Goal: Task Accomplishment & Management: Complete application form

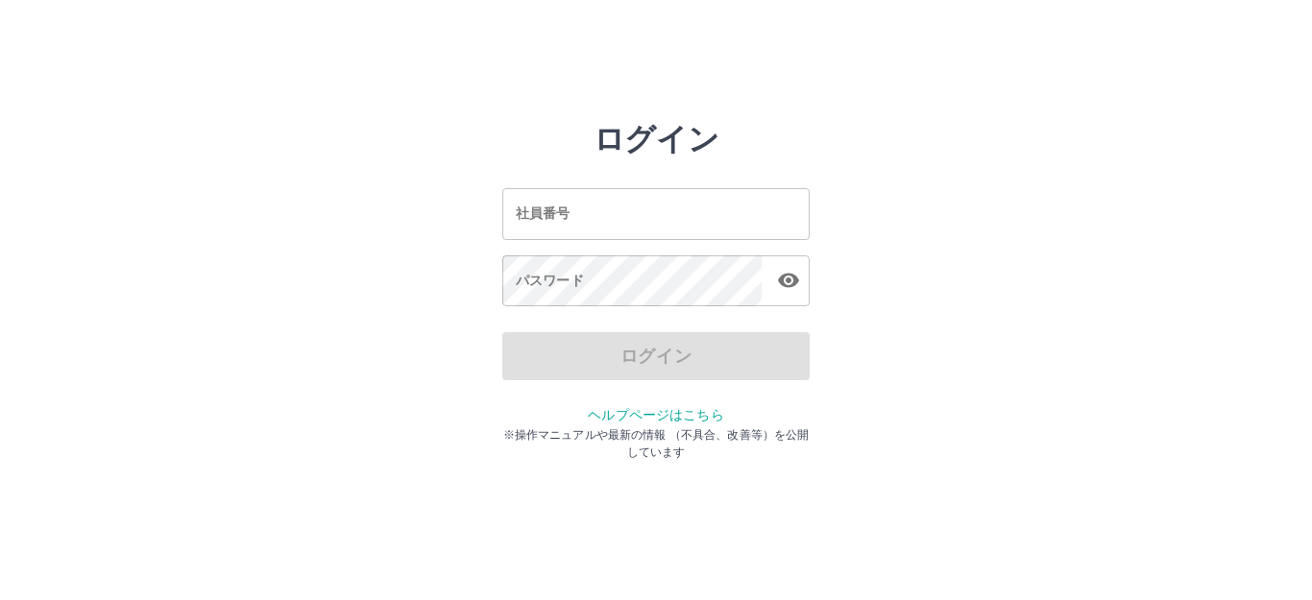
drag, startPoint x: 0, startPoint y: 0, endPoint x: 566, endPoint y: 216, distance: 605.8
click at [566, 216] on input "社員番号" at bounding box center [655, 213] width 307 height 51
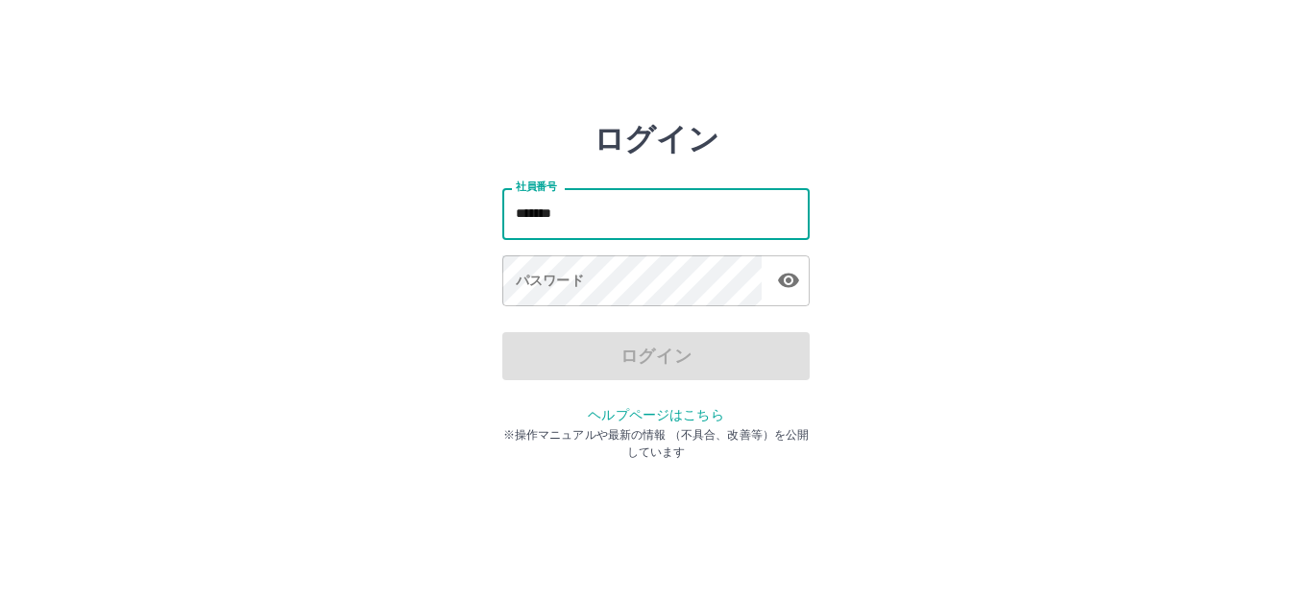
type input "*******"
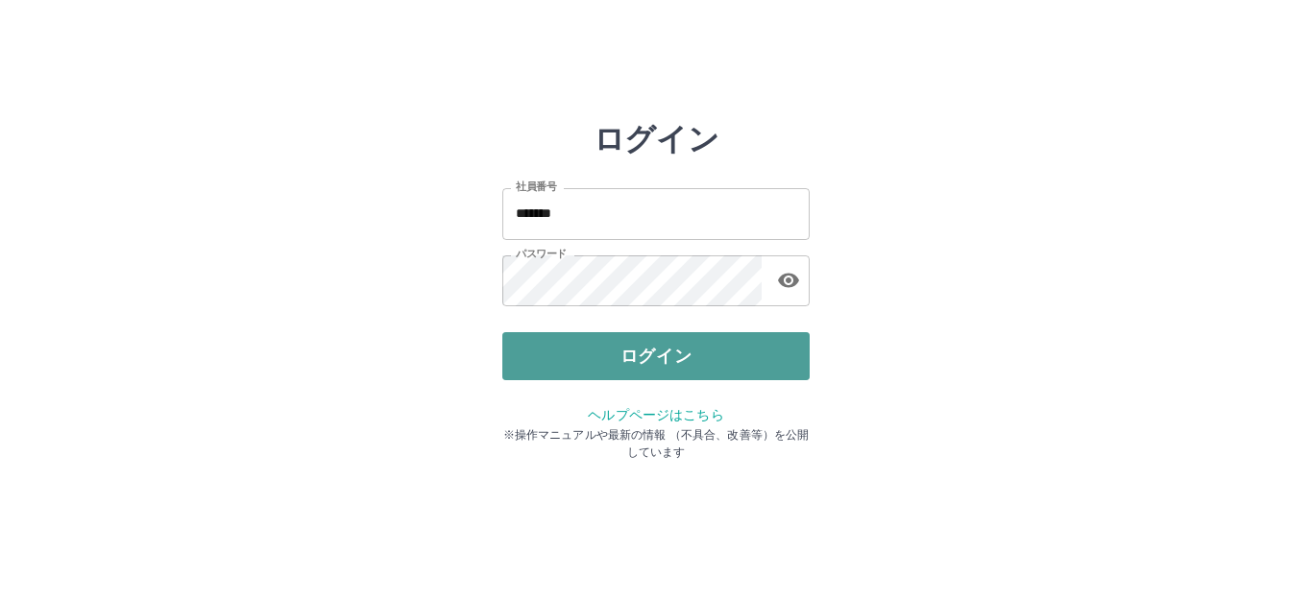
click at [585, 350] on button "ログイン" at bounding box center [655, 356] width 307 height 48
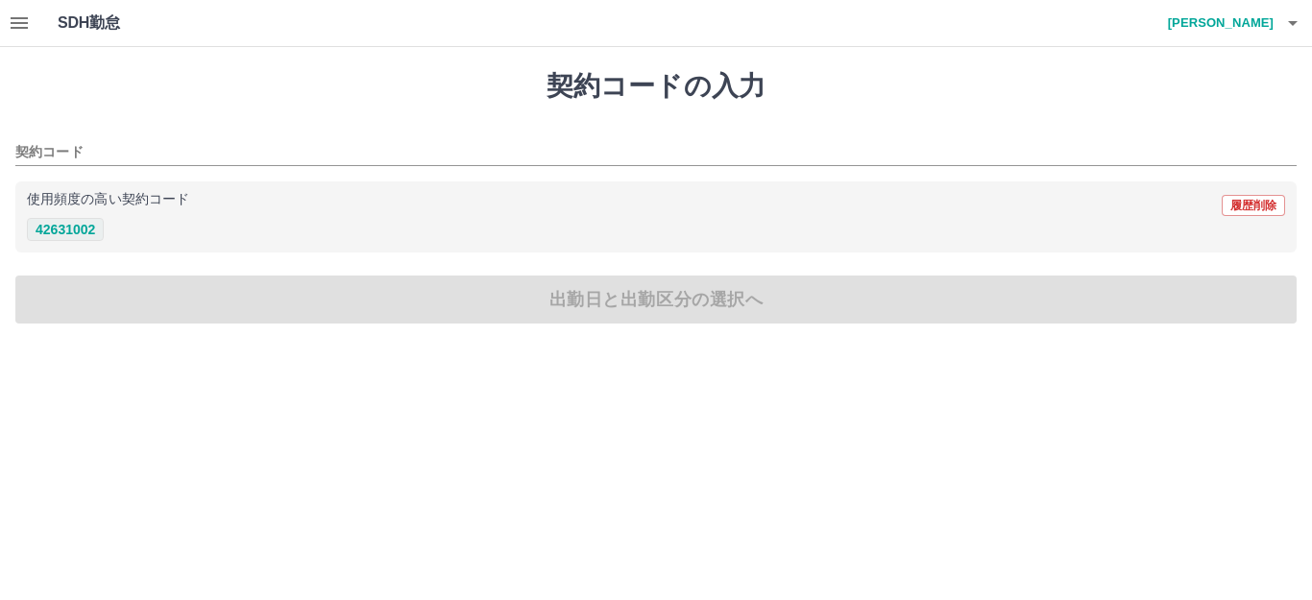
click at [43, 239] on button "42631002" at bounding box center [65, 229] width 77 height 23
type input "********"
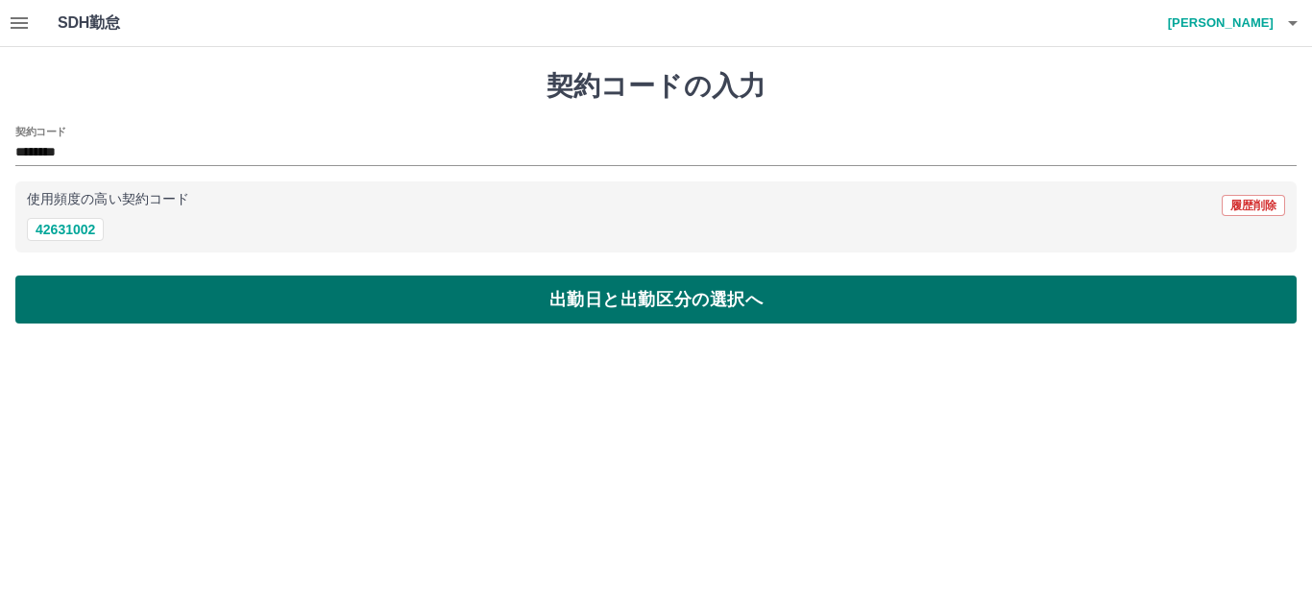
click at [75, 287] on button "出勤日と出勤区分の選択へ" at bounding box center [656, 300] width 1282 height 48
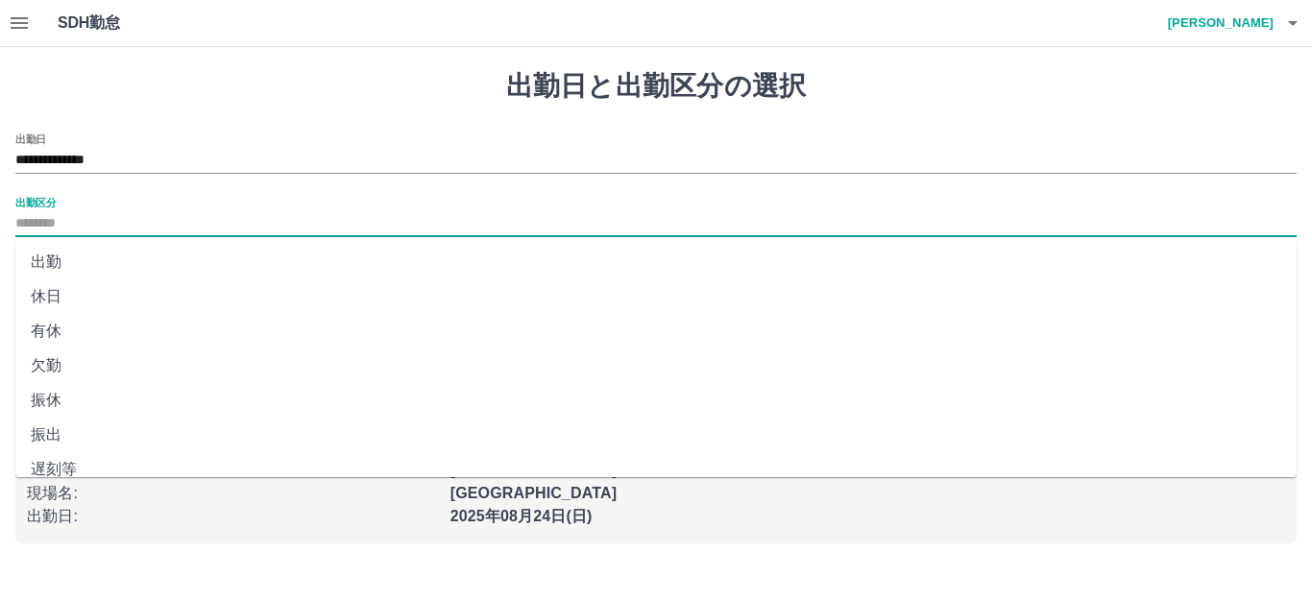
click at [102, 230] on input "出勤区分" at bounding box center [656, 224] width 1282 height 24
click at [84, 263] on li "出勤" at bounding box center [656, 262] width 1282 height 35
type input "**"
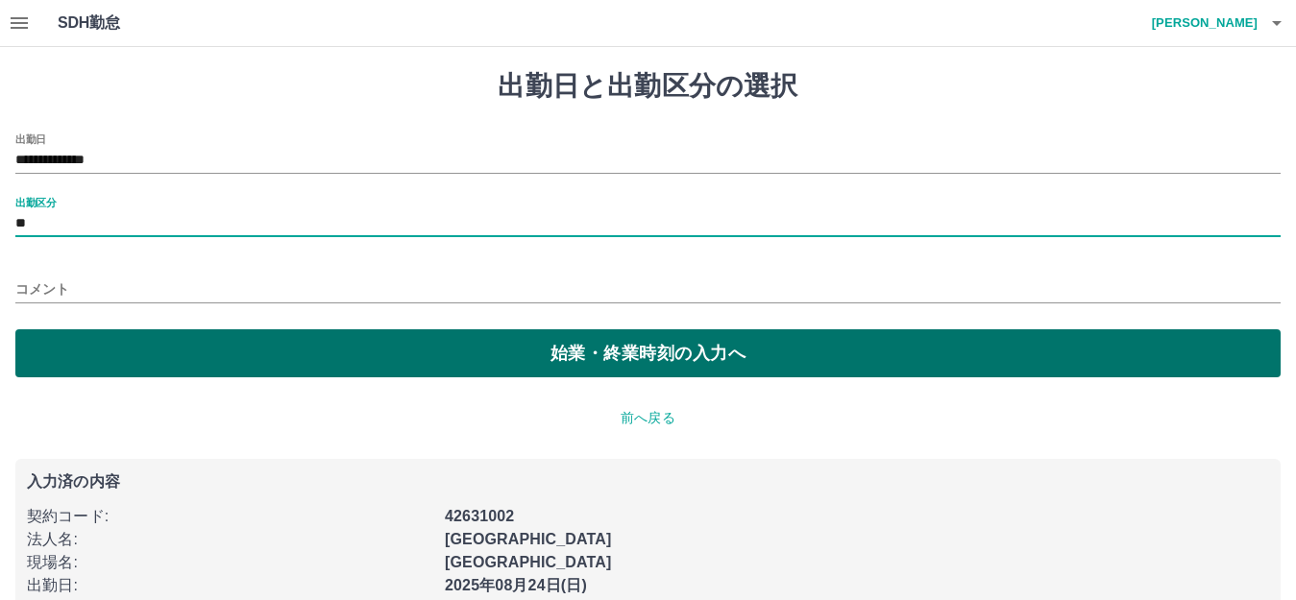
click at [129, 367] on button "始業・終業時刻の入力へ" at bounding box center [647, 354] width 1265 height 48
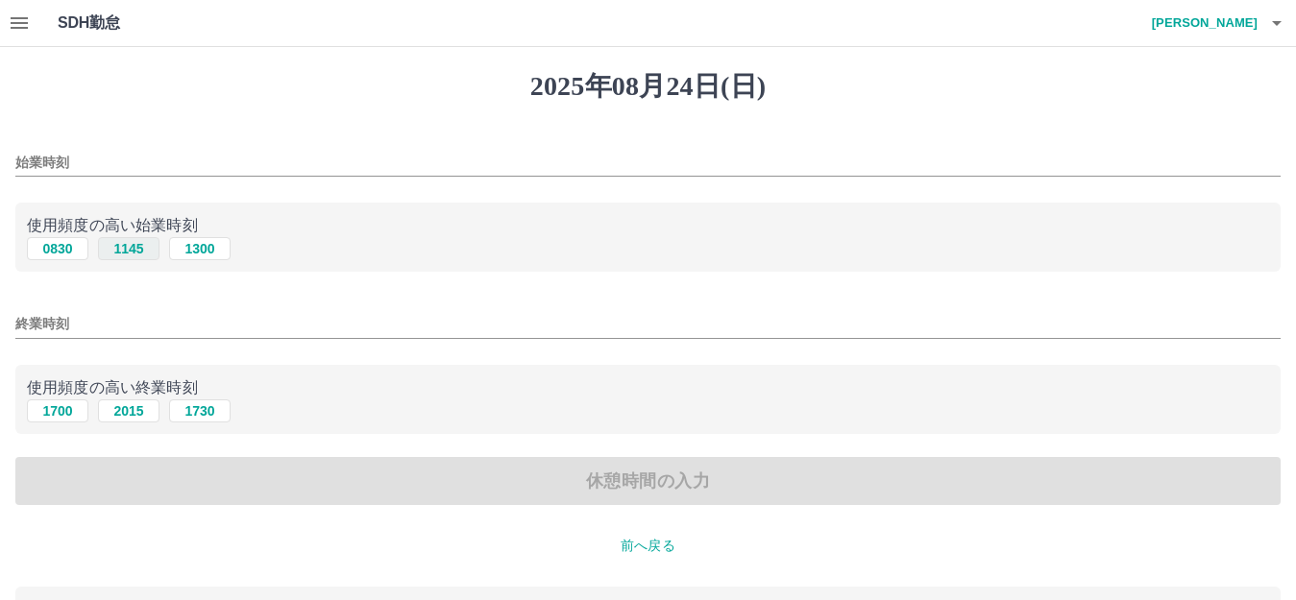
click at [113, 247] on button "1145" at bounding box center [128, 248] width 61 height 23
type input "****"
click at [137, 419] on button "2015" at bounding box center [128, 411] width 61 height 23
type input "****"
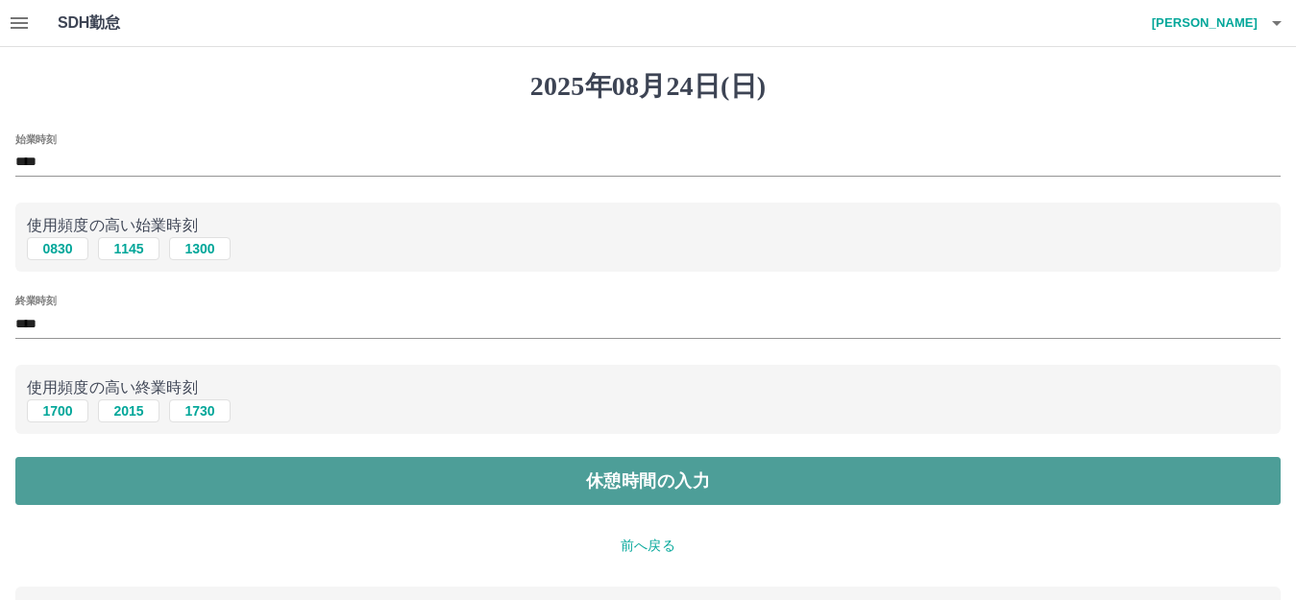
click at [169, 497] on button "休憩時間の入力" at bounding box center [647, 481] width 1265 height 48
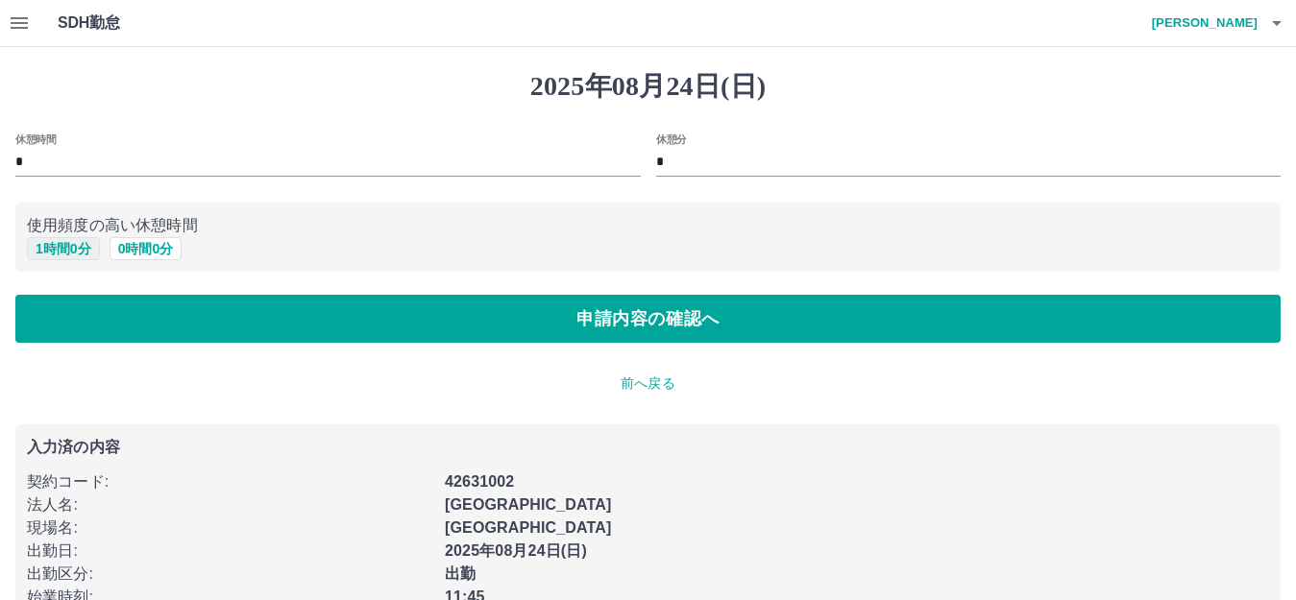
click at [34, 251] on button "1 時間 0 分" at bounding box center [63, 248] width 73 height 23
type input "*"
click at [60, 287] on div "休憩時間 * 休憩分 * 使用頻度の高い休憩時間 1 時間 0 分 0 時間 0 分 申請内容の確認へ" at bounding box center [647, 239] width 1265 height 210
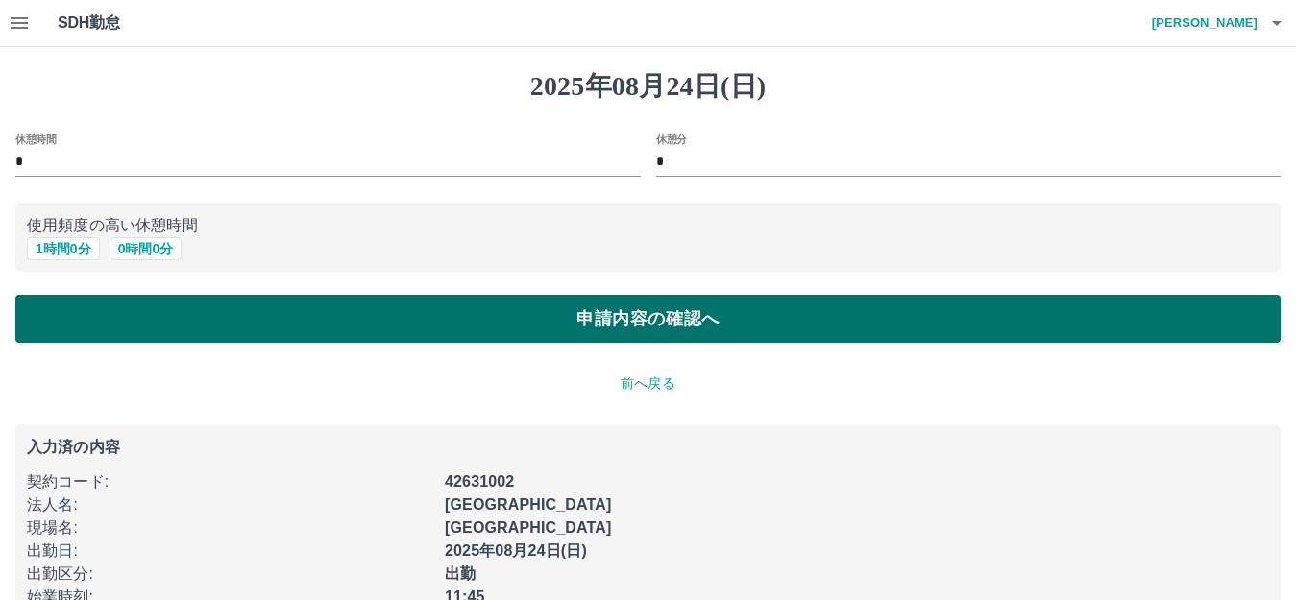
click at [66, 308] on button "申請内容の確認へ" at bounding box center [647, 319] width 1265 height 48
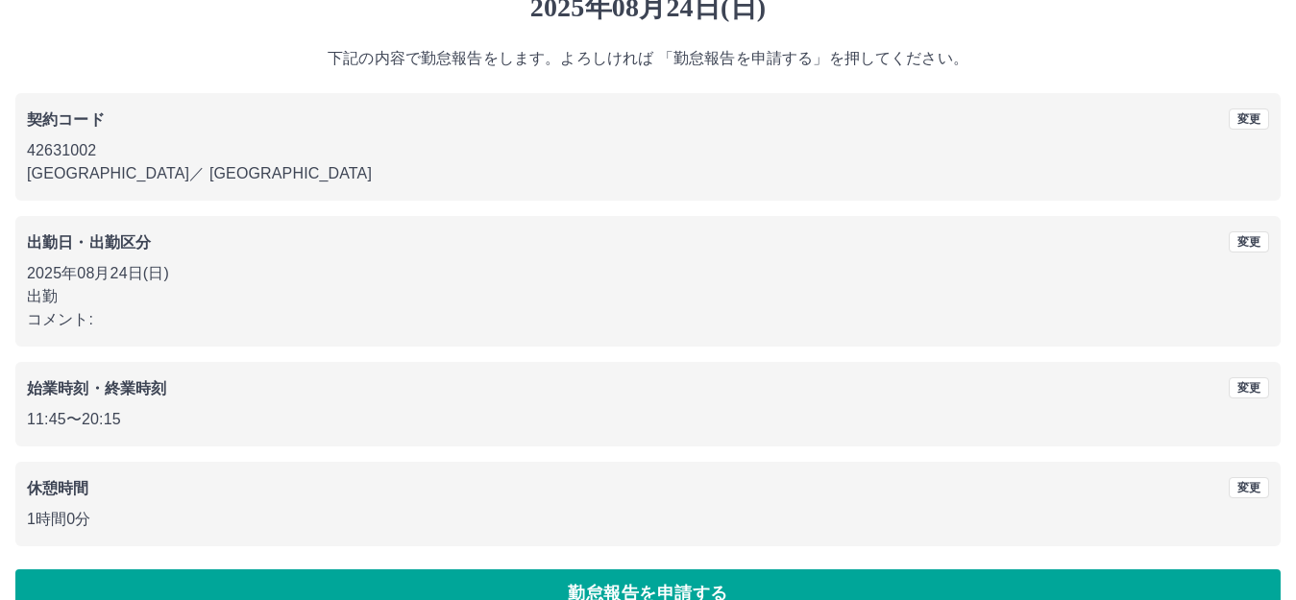
scroll to position [119, 0]
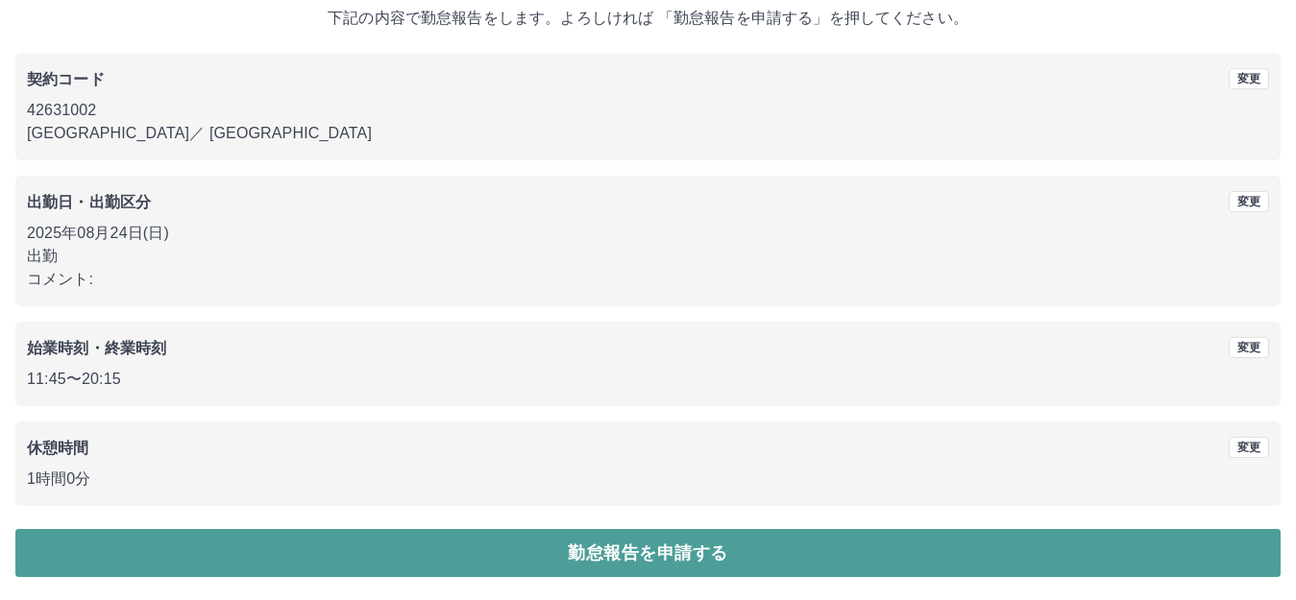
click at [561, 550] on button "勤怠報告を申請する" at bounding box center [647, 553] width 1265 height 48
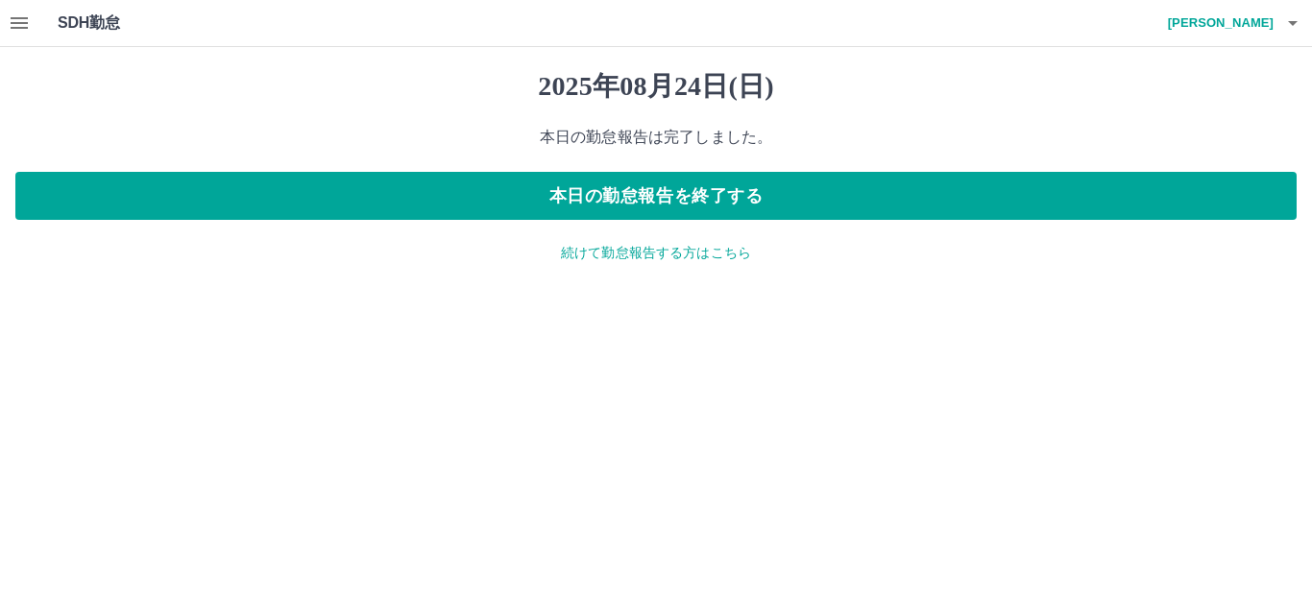
click at [8, 17] on icon "button" at bounding box center [19, 23] width 23 height 23
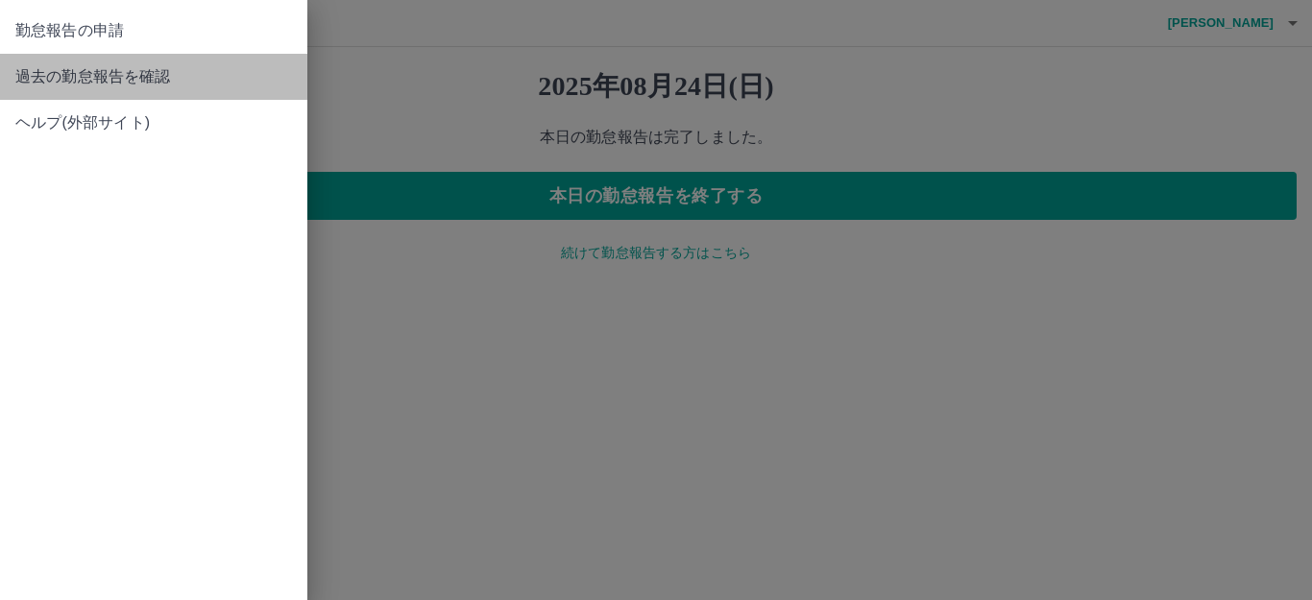
click at [17, 79] on span "過去の勤怠報告を確認" at bounding box center [153, 76] width 277 height 23
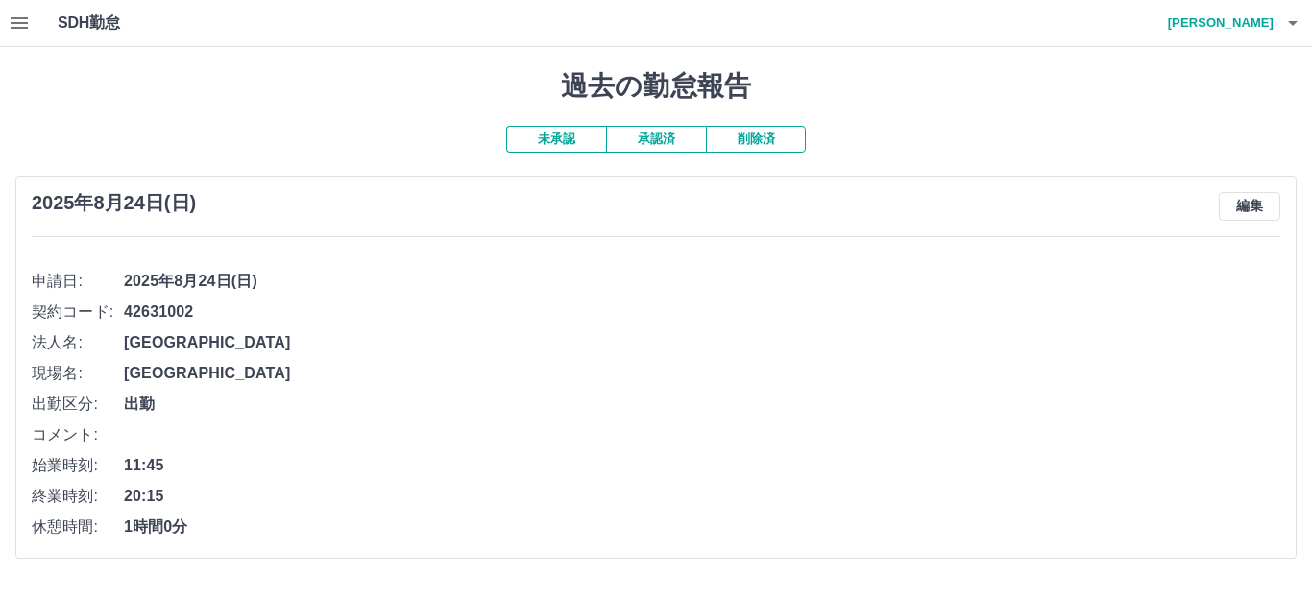
click at [666, 146] on button "承認済" at bounding box center [656, 139] width 100 height 27
click at [1251, 27] on h4 "[PERSON_NAME]" at bounding box center [1199, 23] width 115 height 46
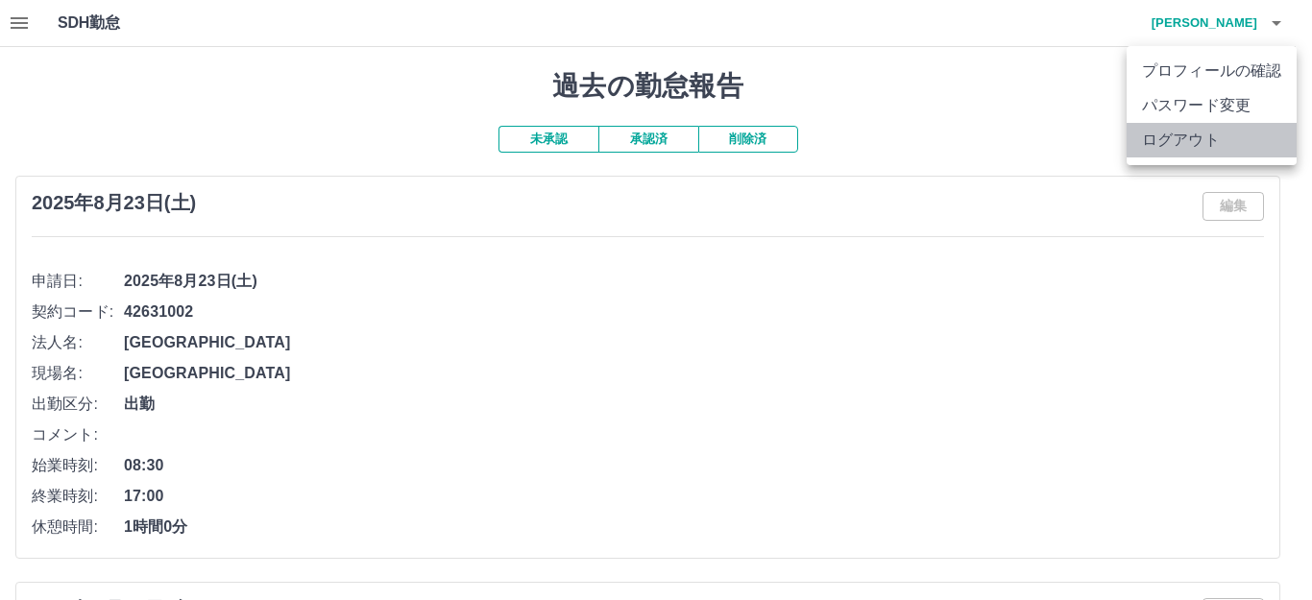
click at [1223, 135] on li "ログアウト" at bounding box center [1212, 140] width 170 height 35
